Goal: Book appointment/travel/reservation

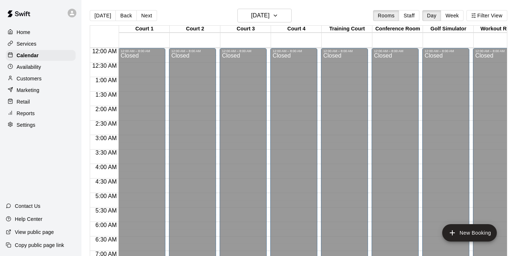
scroll to position [371, 0]
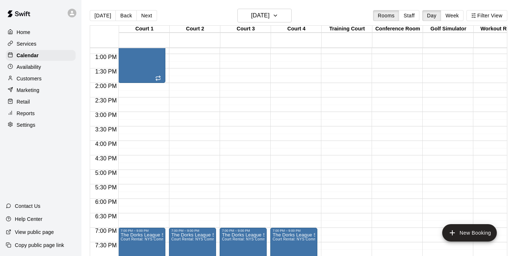
click at [26, 31] on p "Home" at bounding box center [24, 32] width 14 height 7
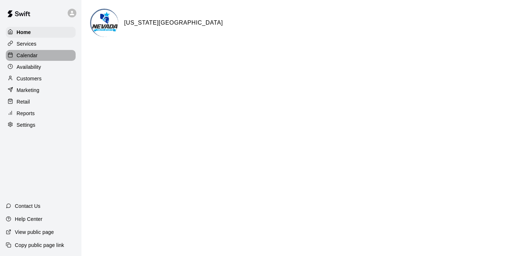
click at [34, 55] on p "Calendar" at bounding box center [27, 55] width 21 height 7
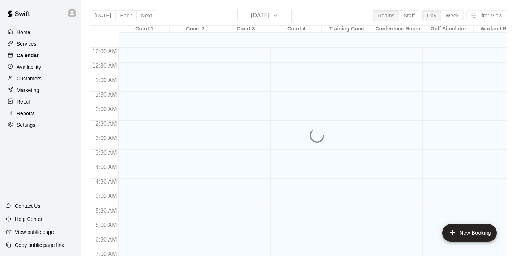
scroll to position [458, 0]
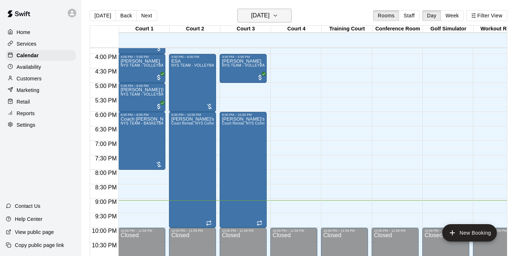
click at [278, 15] on icon "button" at bounding box center [276, 15] width 6 height 9
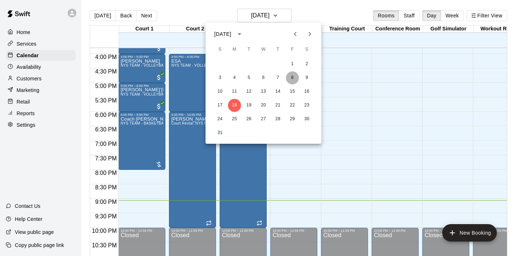
click at [290, 79] on button "8" at bounding box center [292, 77] width 13 height 13
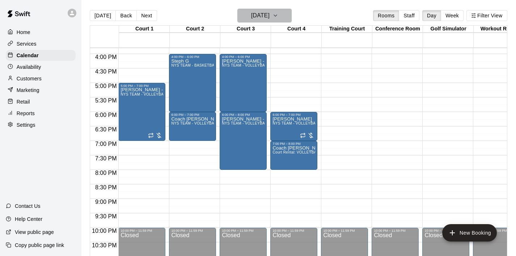
click at [284, 21] on button "[DATE]" at bounding box center [264, 16] width 54 height 14
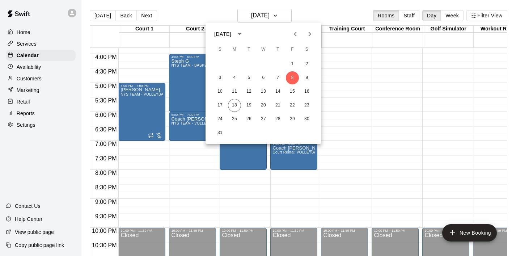
click at [313, 32] on icon "Next month" at bounding box center [310, 34] width 9 height 9
click at [234, 76] on button "8" at bounding box center [234, 77] width 13 height 13
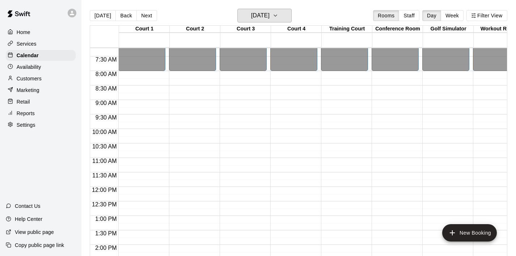
scroll to position [207, 0]
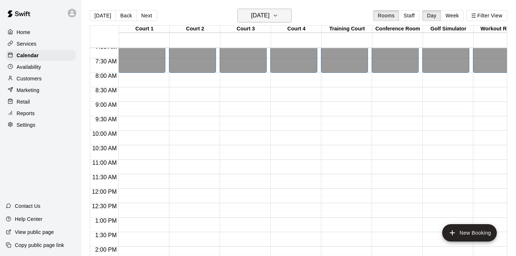
click at [281, 17] on button "[DATE]" at bounding box center [264, 16] width 54 height 14
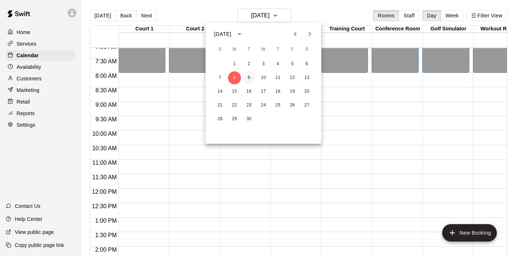
click at [249, 78] on button "9" at bounding box center [249, 77] width 13 height 13
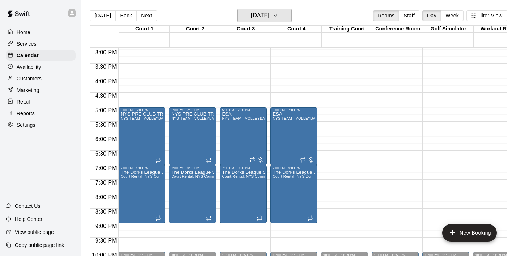
scroll to position [429, 0]
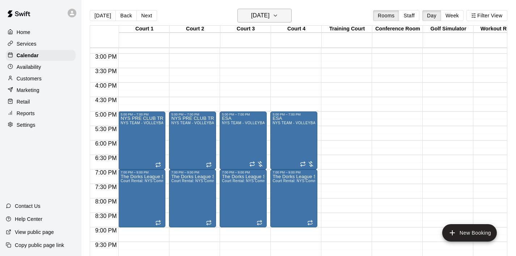
click at [278, 17] on icon "button" at bounding box center [276, 15] width 6 height 9
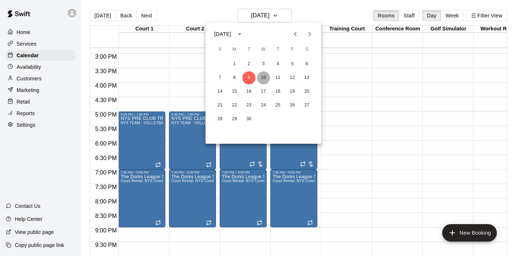
click at [264, 77] on button "10" at bounding box center [263, 77] width 13 height 13
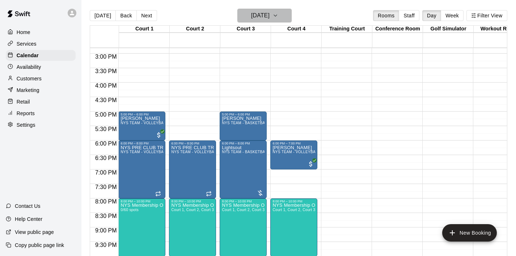
click at [278, 16] on icon "button" at bounding box center [276, 15] width 6 height 9
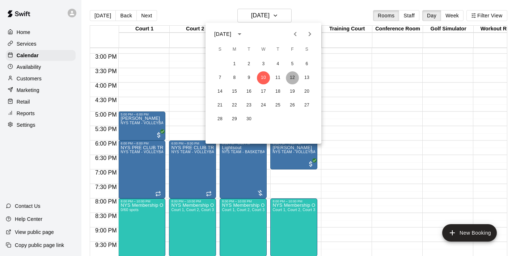
click at [293, 82] on button "12" at bounding box center [292, 77] width 13 height 13
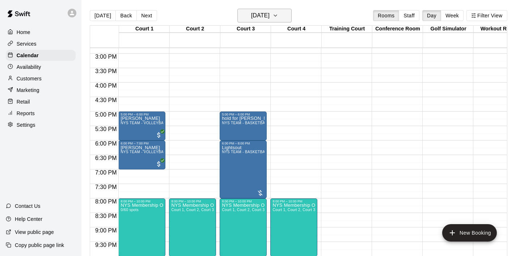
click at [278, 17] on icon "button" at bounding box center [276, 15] width 6 height 9
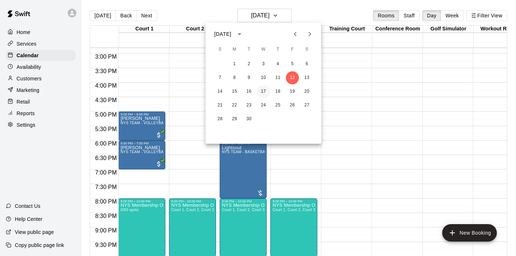
click at [266, 91] on button "17" at bounding box center [263, 91] width 13 height 13
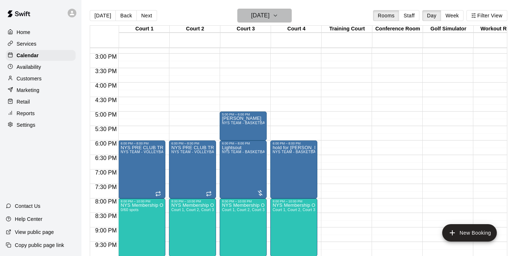
click at [278, 19] on icon "button" at bounding box center [276, 15] width 6 height 9
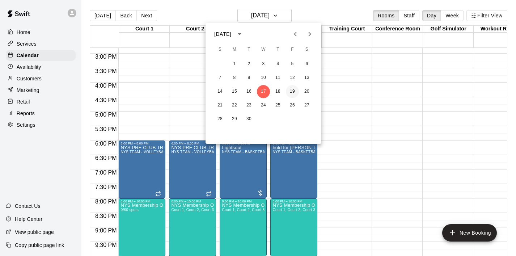
click at [294, 95] on button "19" at bounding box center [292, 91] width 13 height 13
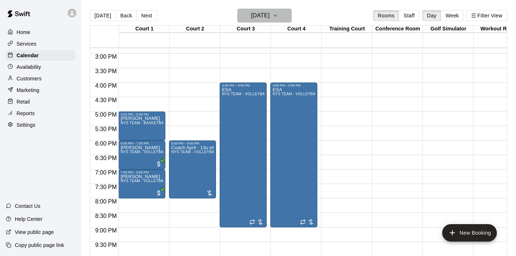
click at [280, 13] on button "[DATE]" at bounding box center [264, 16] width 54 height 14
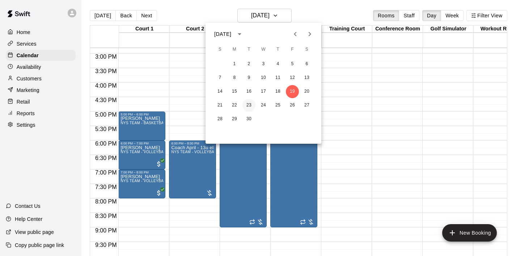
click at [252, 104] on button "23" at bounding box center [249, 105] width 13 height 13
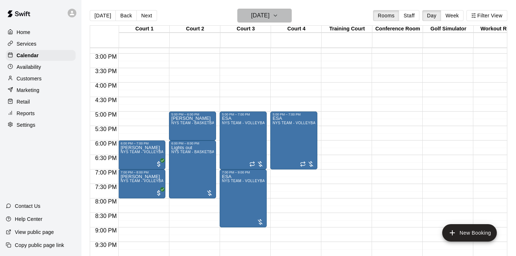
click at [278, 18] on icon "button" at bounding box center [276, 15] width 6 height 9
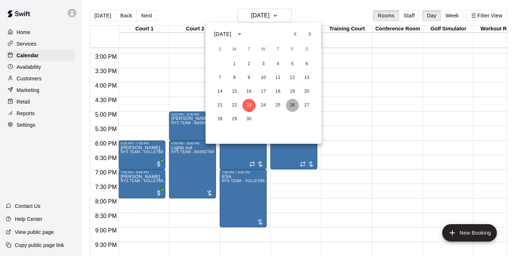
click at [290, 106] on button "26" at bounding box center [292, 105] width 13 height 13
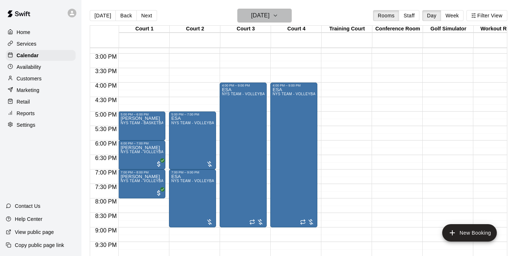
click at [278, 14] on icon "button" at bounding box center [276, 15] width 6 height 9
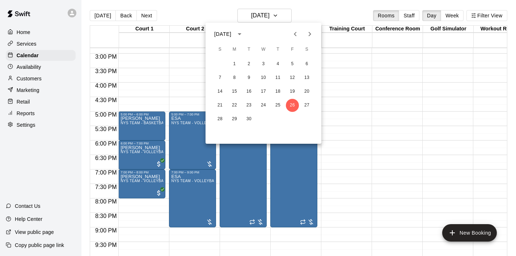
click at [304, 37] on button "Next month" at bounding box center [310, 34] width 14 height 14
click at [265, 65] on button "1" at bounding box center [263, 64] width 13 height 13
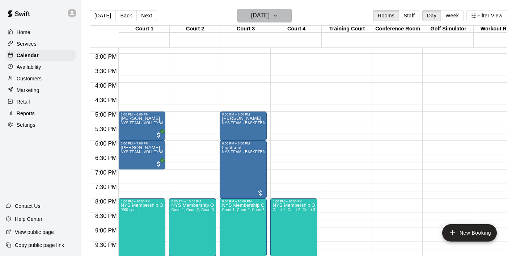
click at [278, 18] on icon "button" at bounding box center [276, 15] width 6 height 9
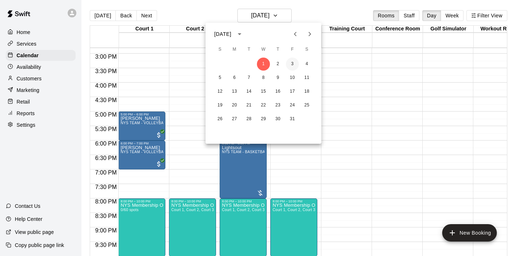
click at [292, 64] on button "3" at bounding box center [292, 64] width 13 height 13
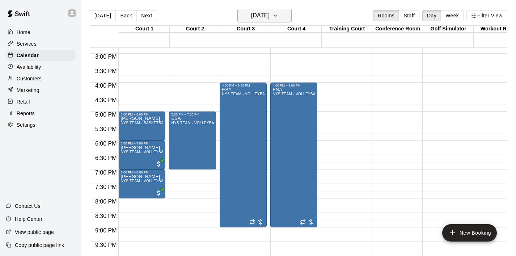
click at [278, 18] on icon "button" at bounding box center [276, 15] width 6 height 9
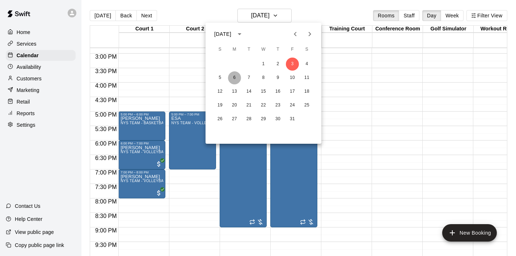
click at [231, 76] on button "6" at bounding box center [234, 77] width 13 height 13
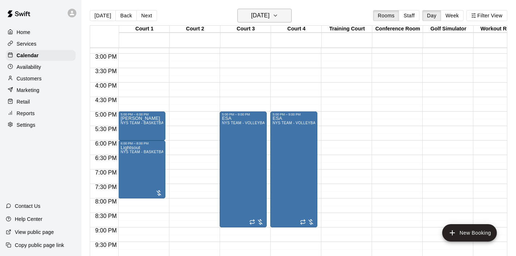
click at [278, 17] on icon "button" at bounding box center [276, 15] width 6 height 9
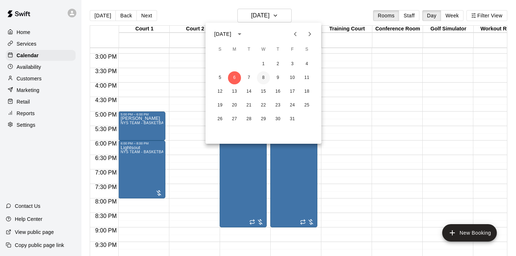
click at [264, 76] on button "8" at bounding box center [263, 77] width 13 height 13
